Goal: Obtain resource: Download file/media

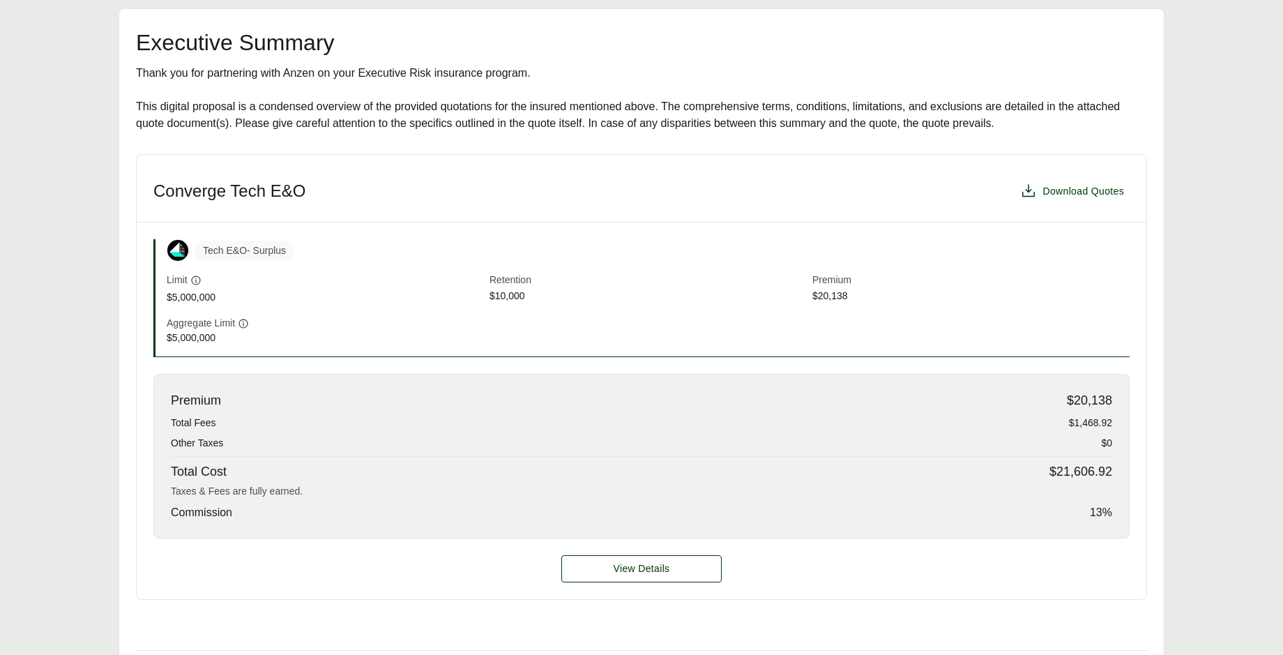
scroll to position [418, 0]
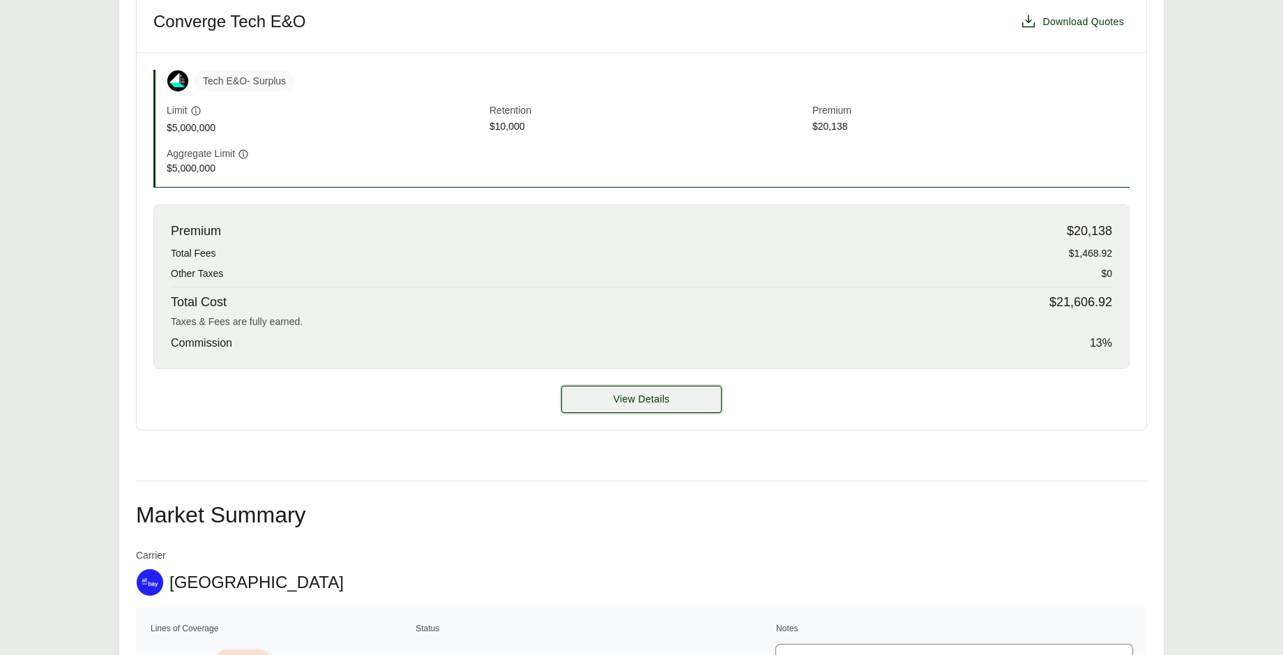
click at [619, 407] on button "View Details" at bounding box center [641, 399] width 160 height 27
click at [625, 394] on span "View Details" at bounding box center [642, 399] width 56 height 15
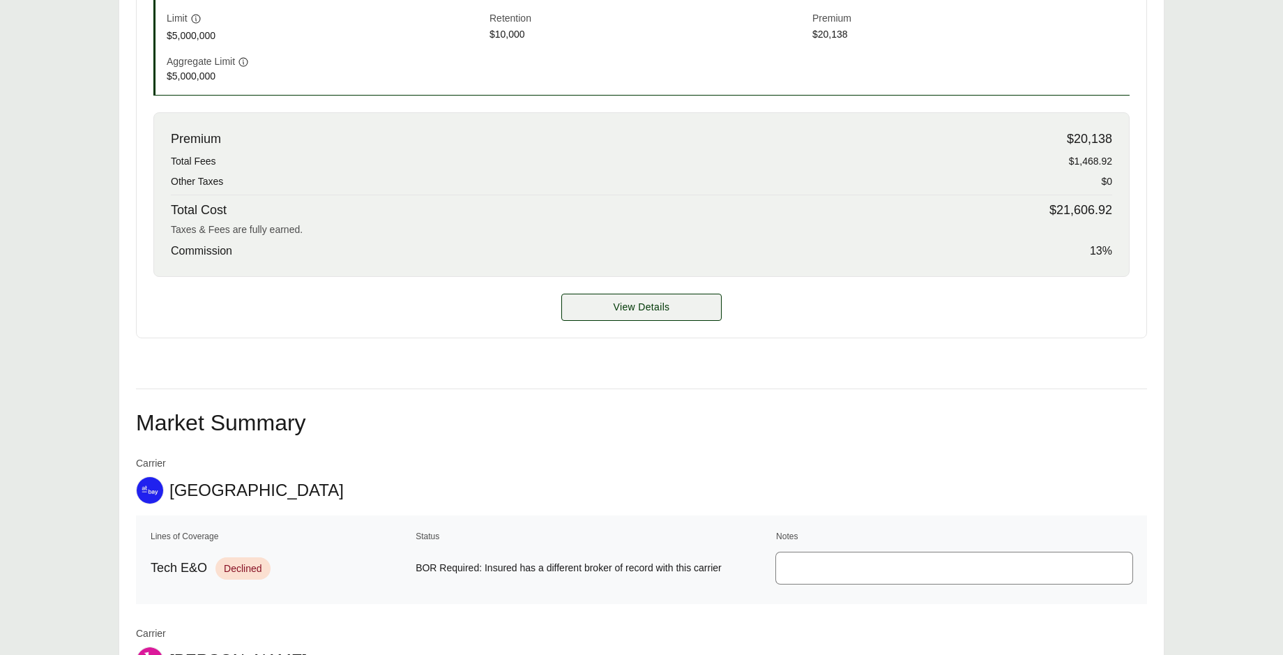
scroll to position [640, 0]
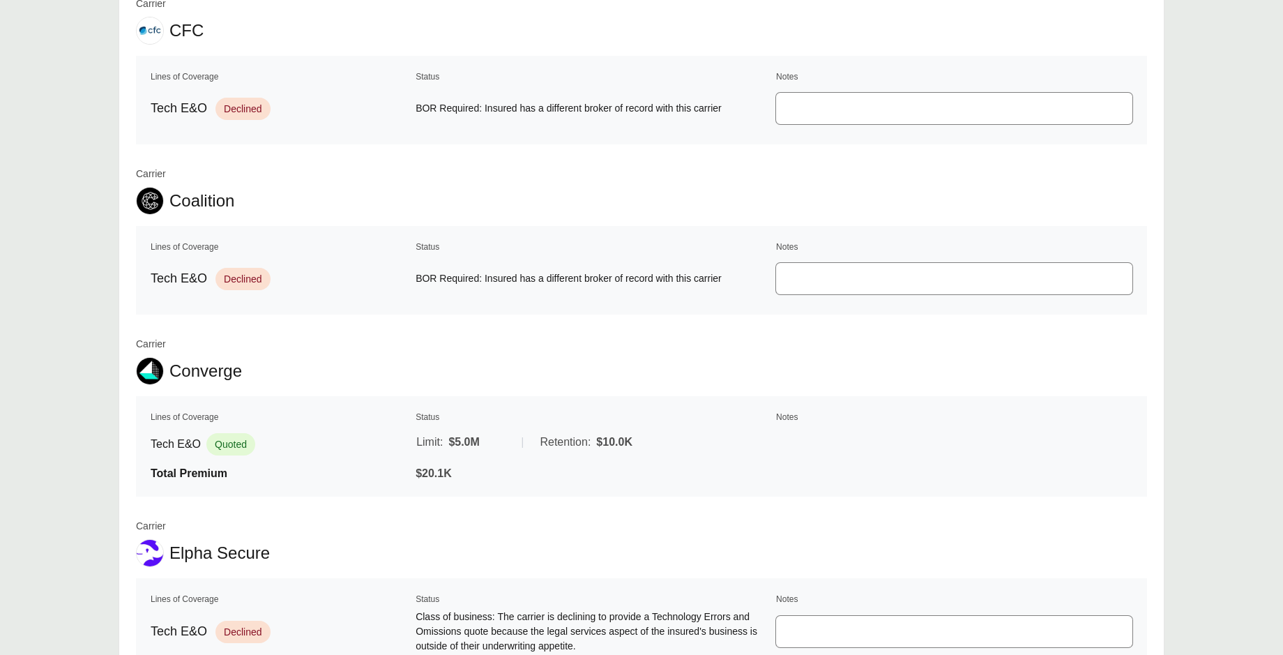
scroll to position [1444, 0]
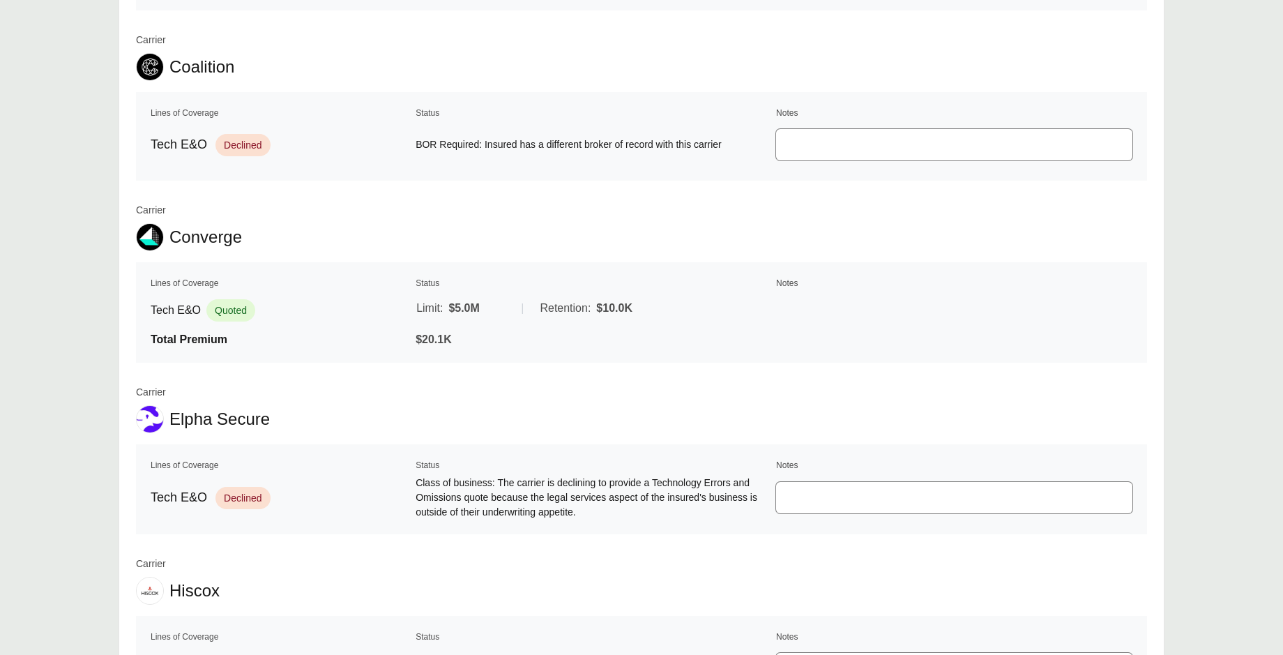
click at [236, 312] on span "Quoted" at bounding box center [230, 310] width 49 height 22
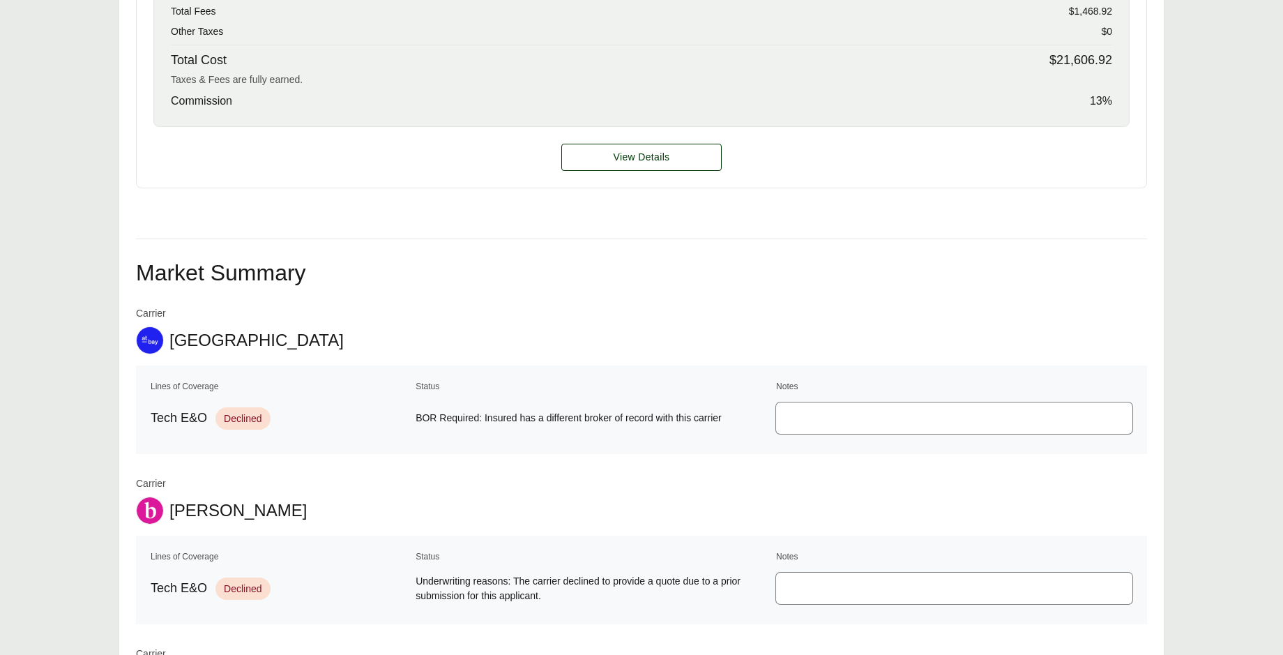
scroll to position [468, 0]
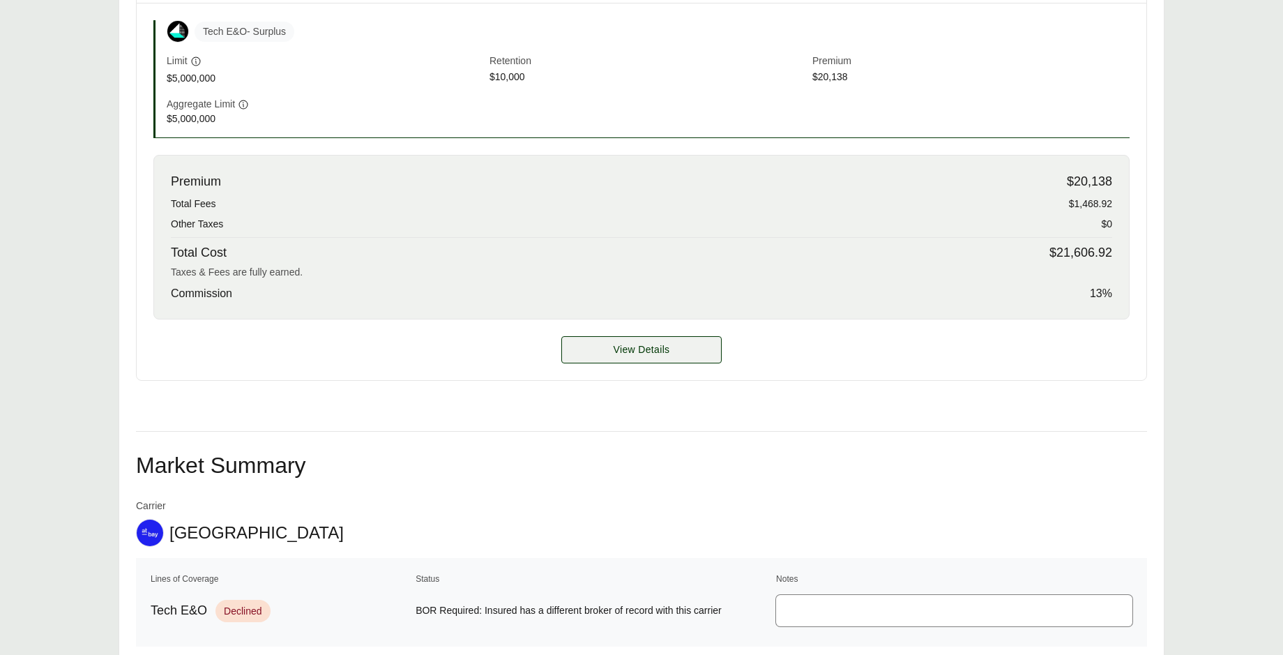
click at [619, 343] on span "View Details" at bounding box center [642, 349] width 56 height 15
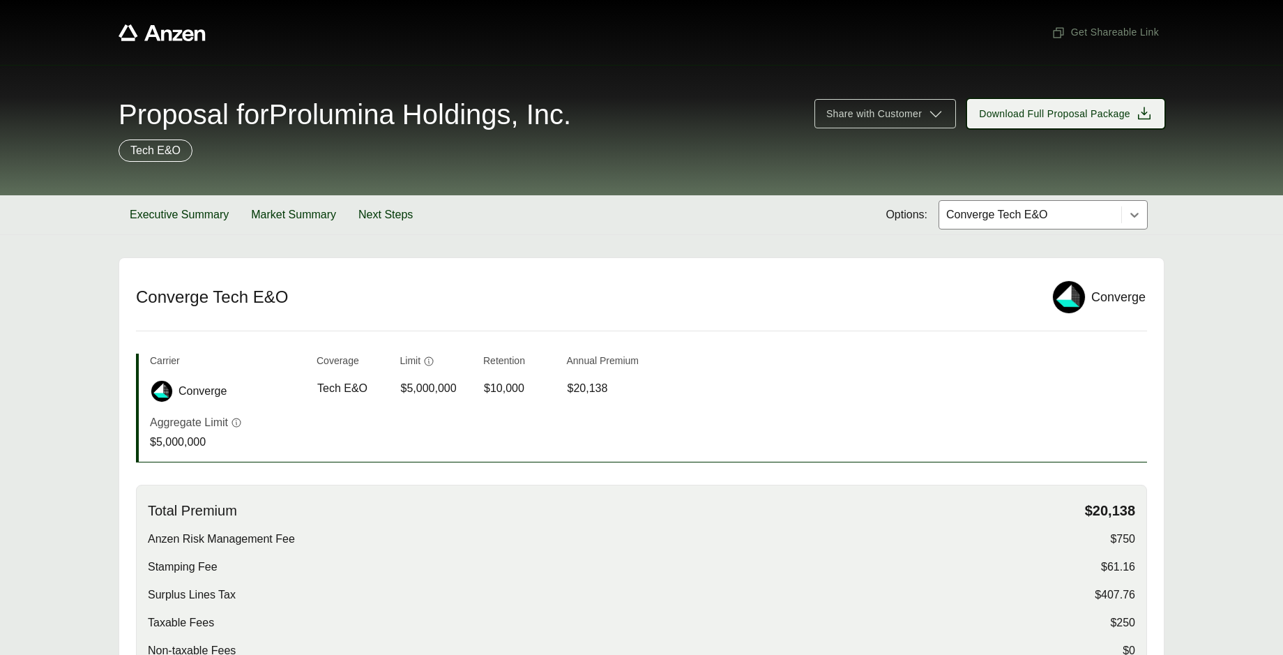
click at [1127, 116] on span "Download Full Proposal Package" at bounding box center [1054, 114] width 151 height 15
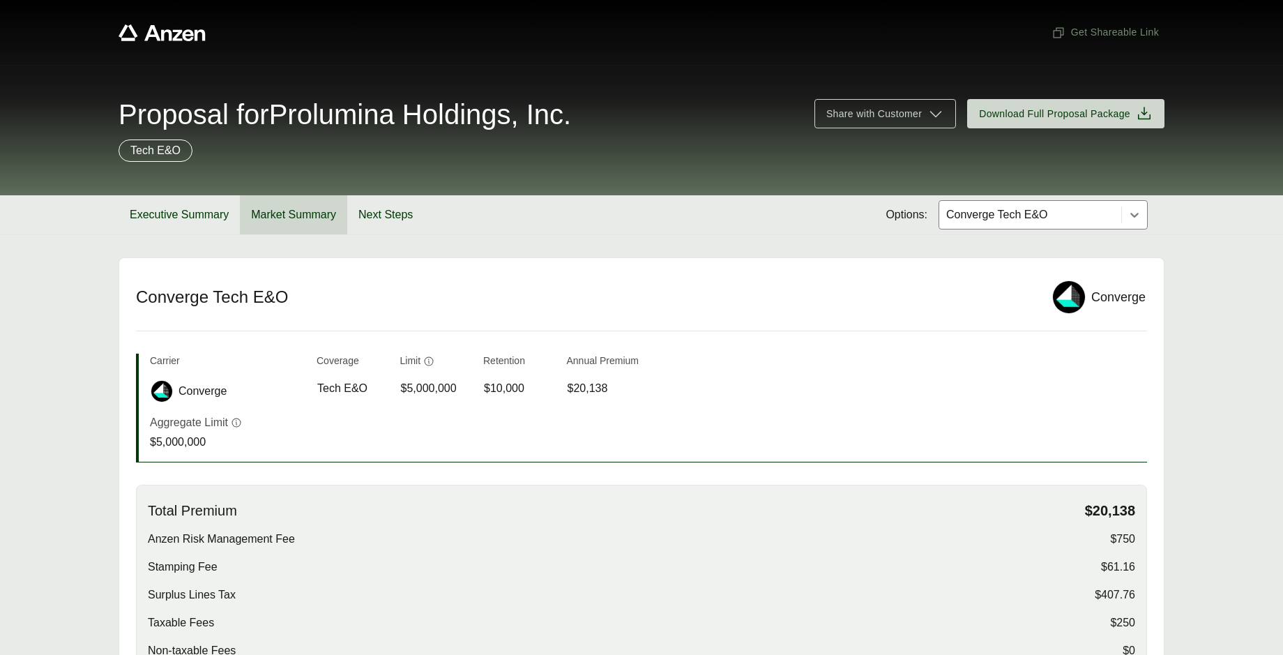
click at [315, 213] on button "Market Summary" at bounding box center [293, 214] width 107 height 39
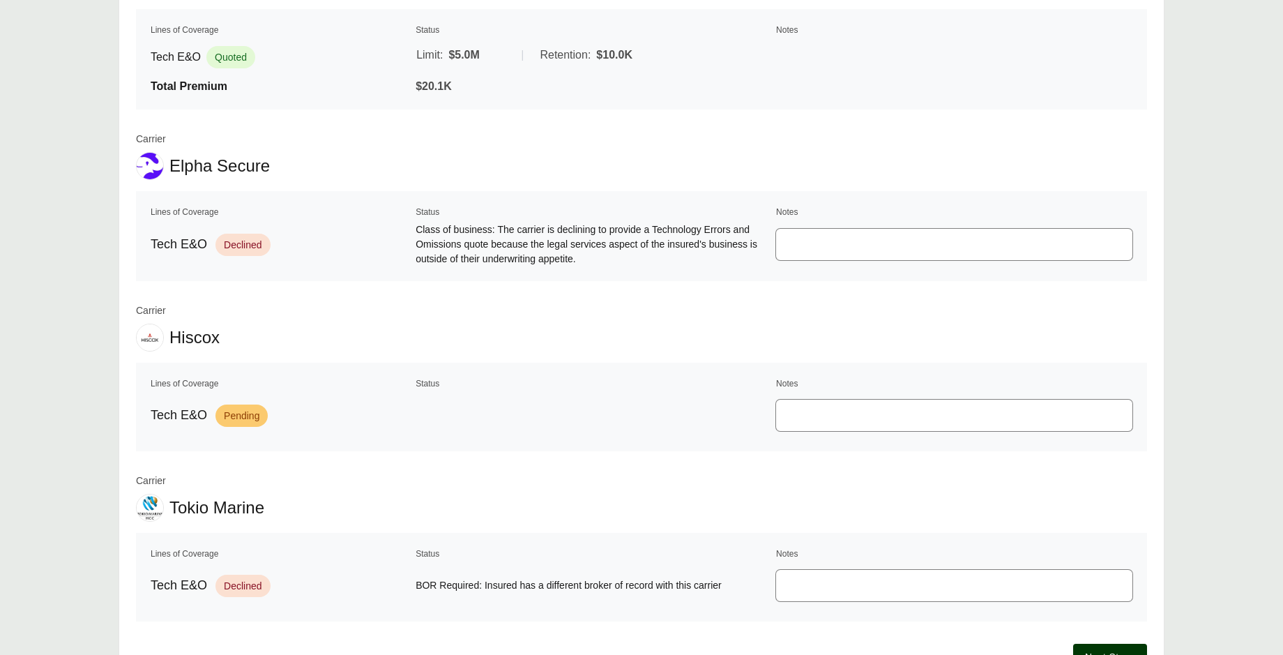
scroll to position [1006, 0]
